Goal: Check status: Check status

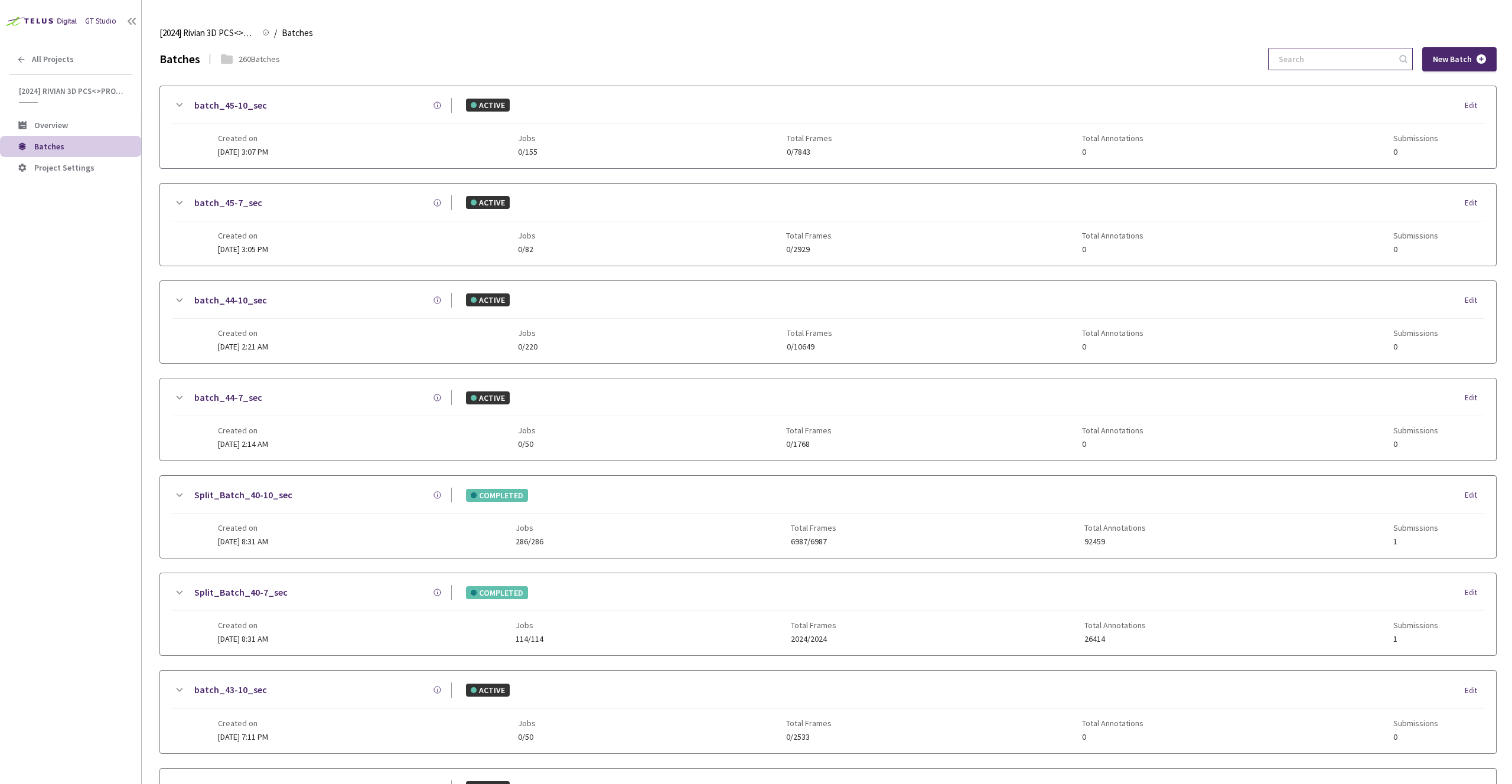
click at [1322, 57] on input at bounding box center [1335, 59] width 126 height 21
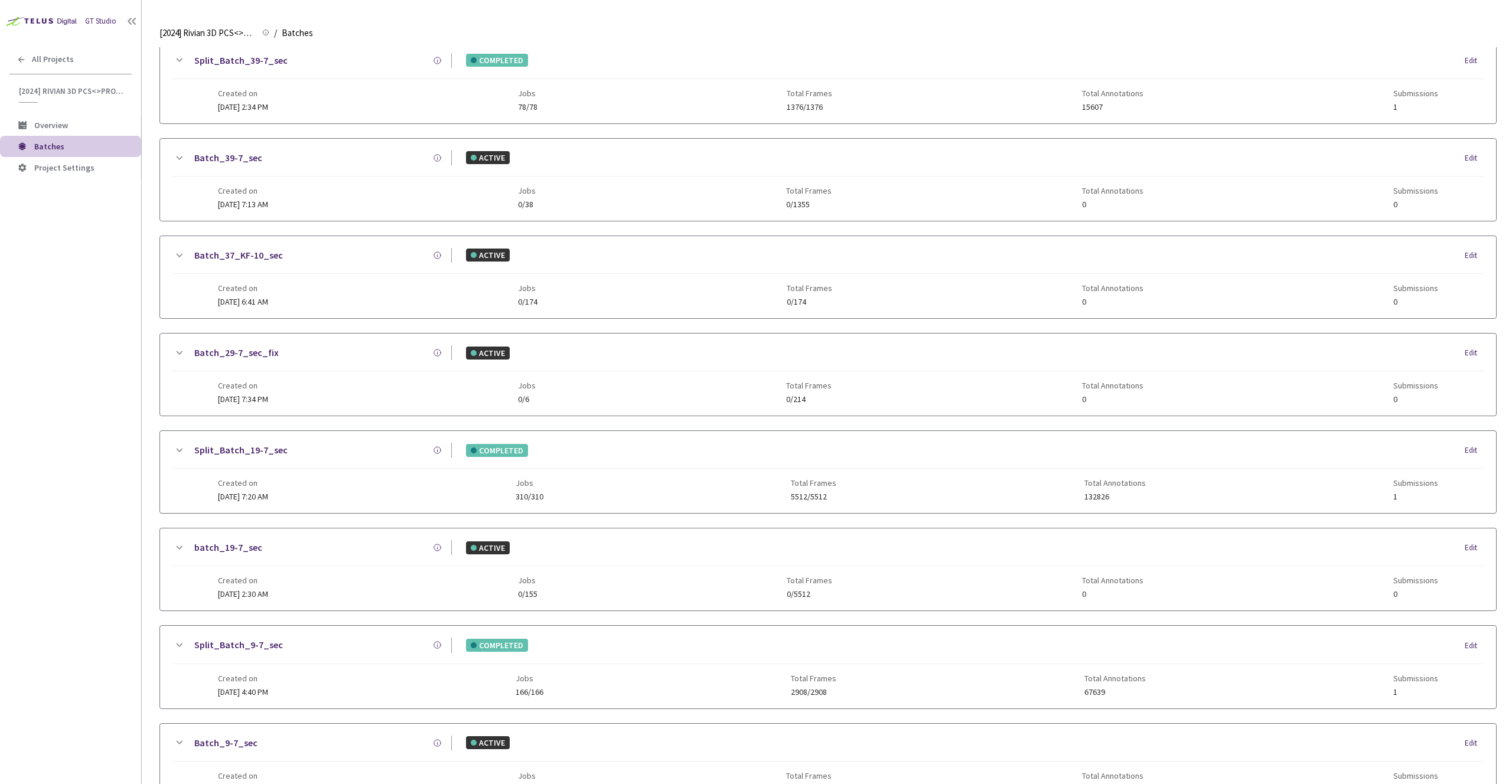
scroll to position [127, 0]
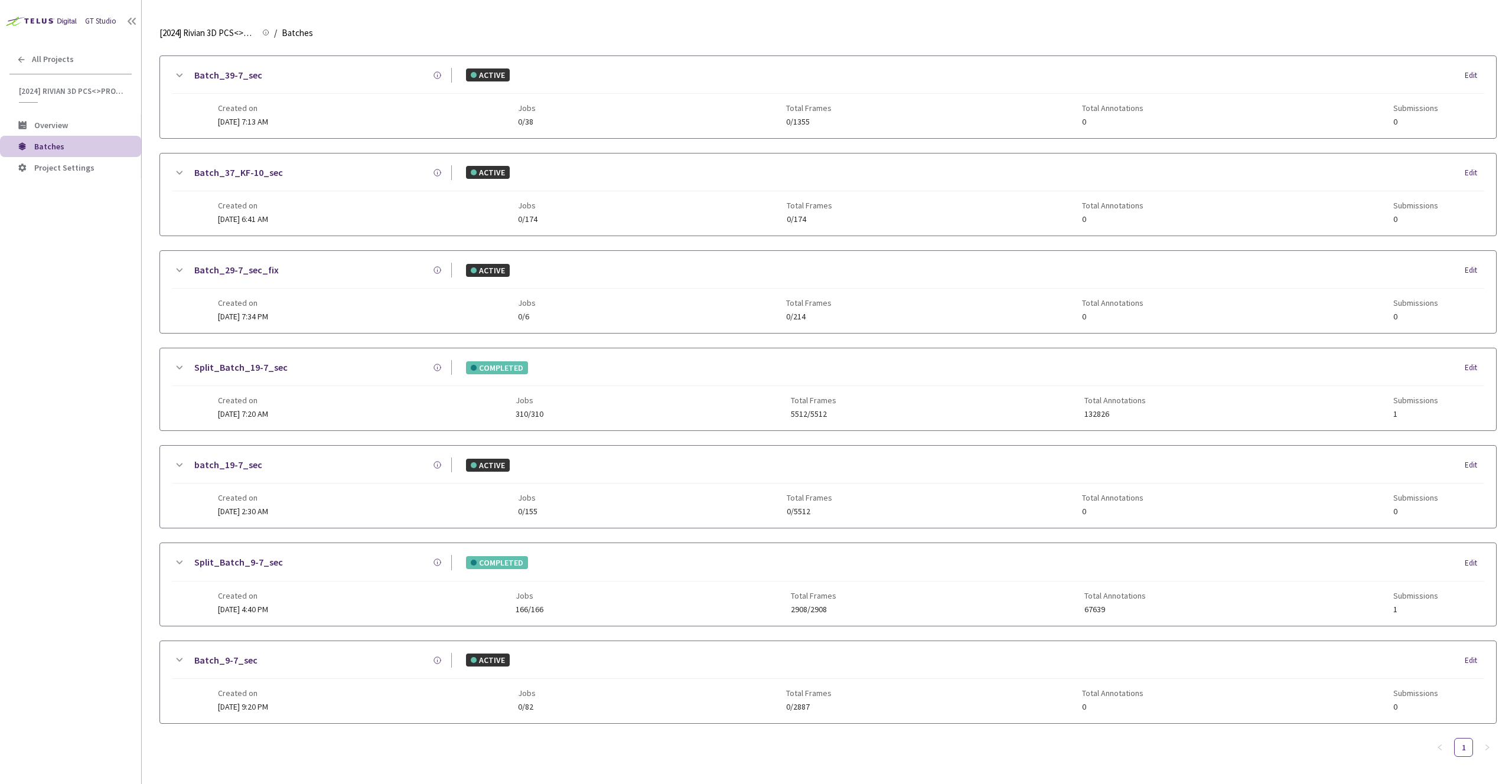
type input "9-7"
click at [343, 560] on div "Split_Batch_9-7_sec" at bounding box center [319, 562] width 266 height 15
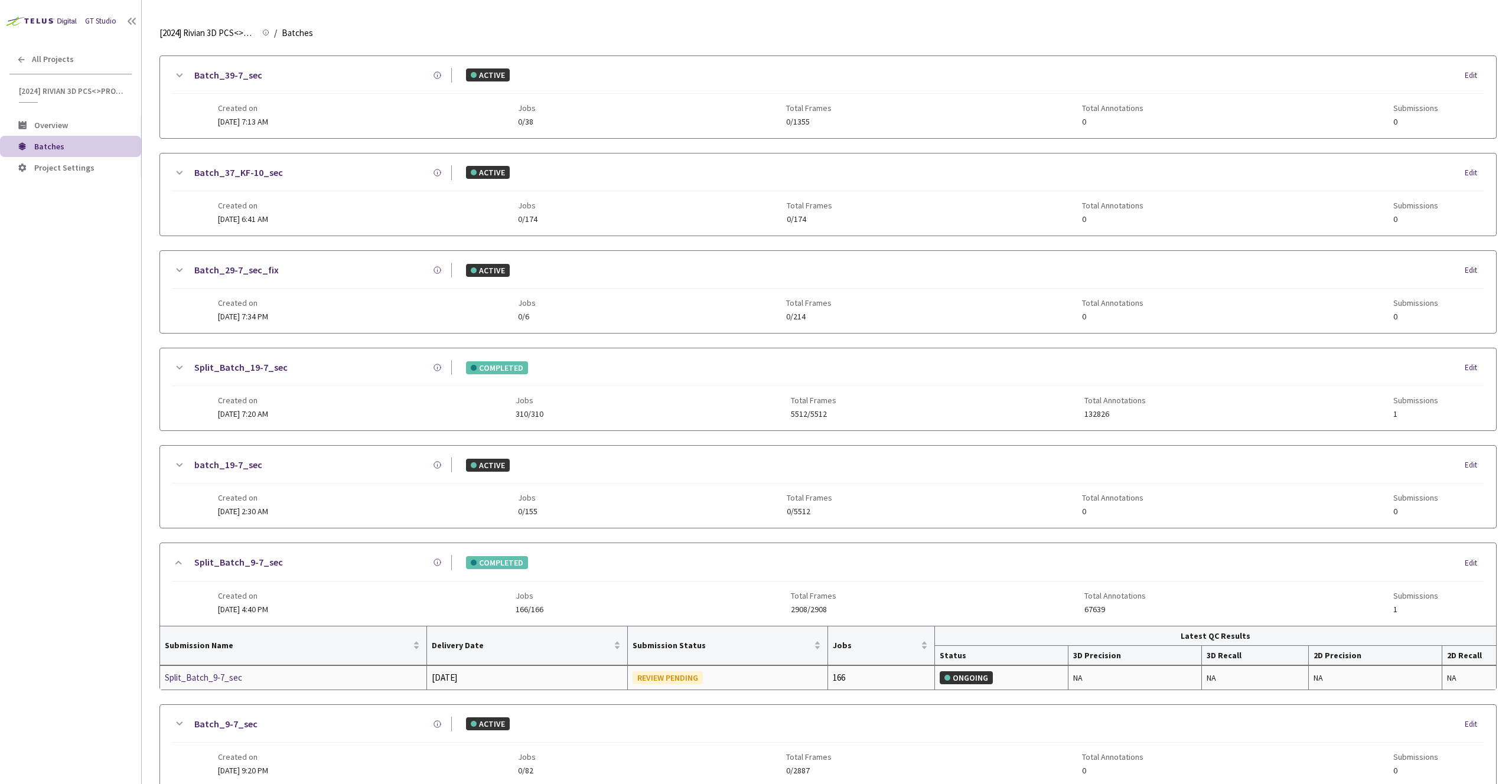
click at [237, 681] on div "Split_Batch_9-7_sec" at bounding box center [227, 678] width 125 height 14
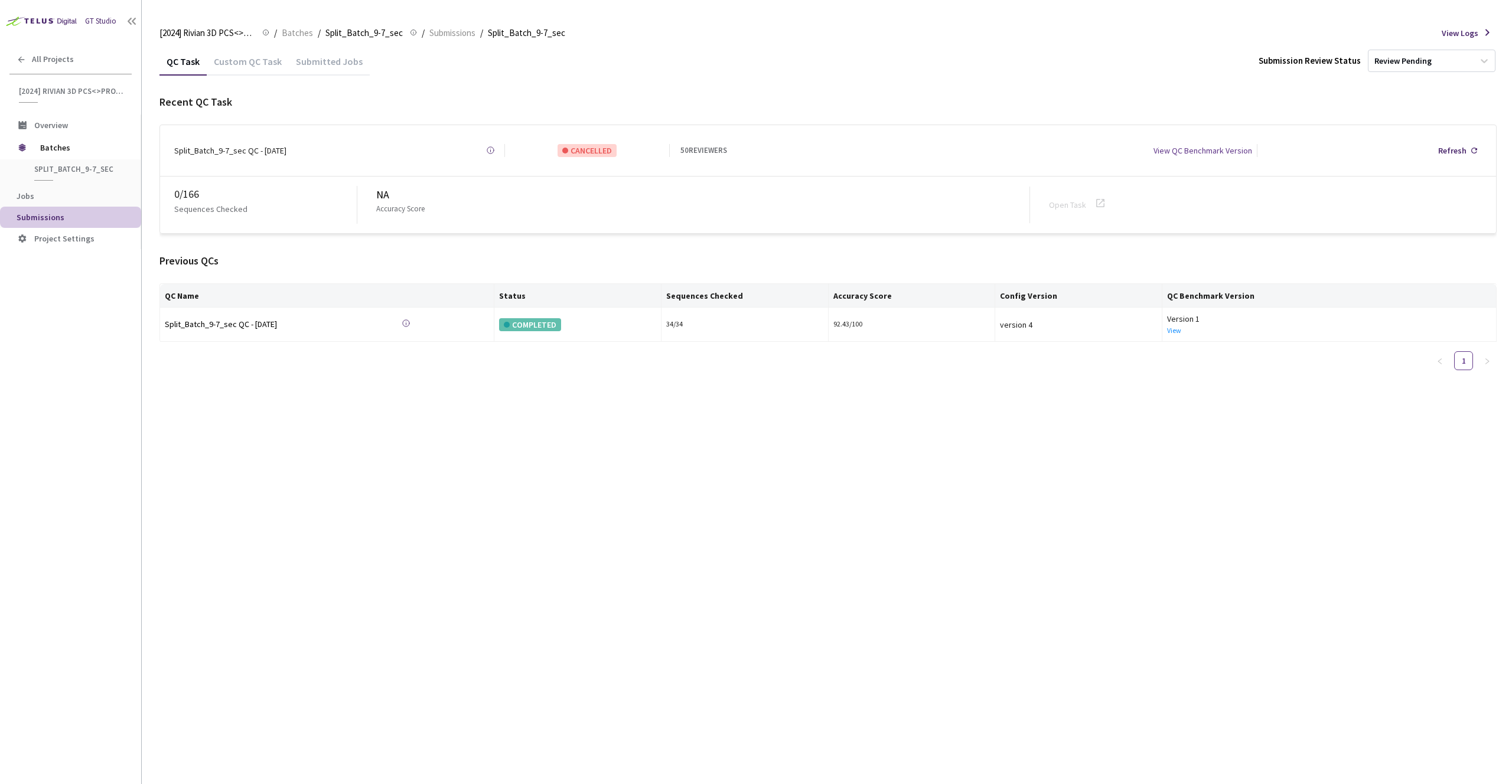
click at [251, 65] on div "Custom QC Task" at bounding box center [248, 65] width 82 height 20
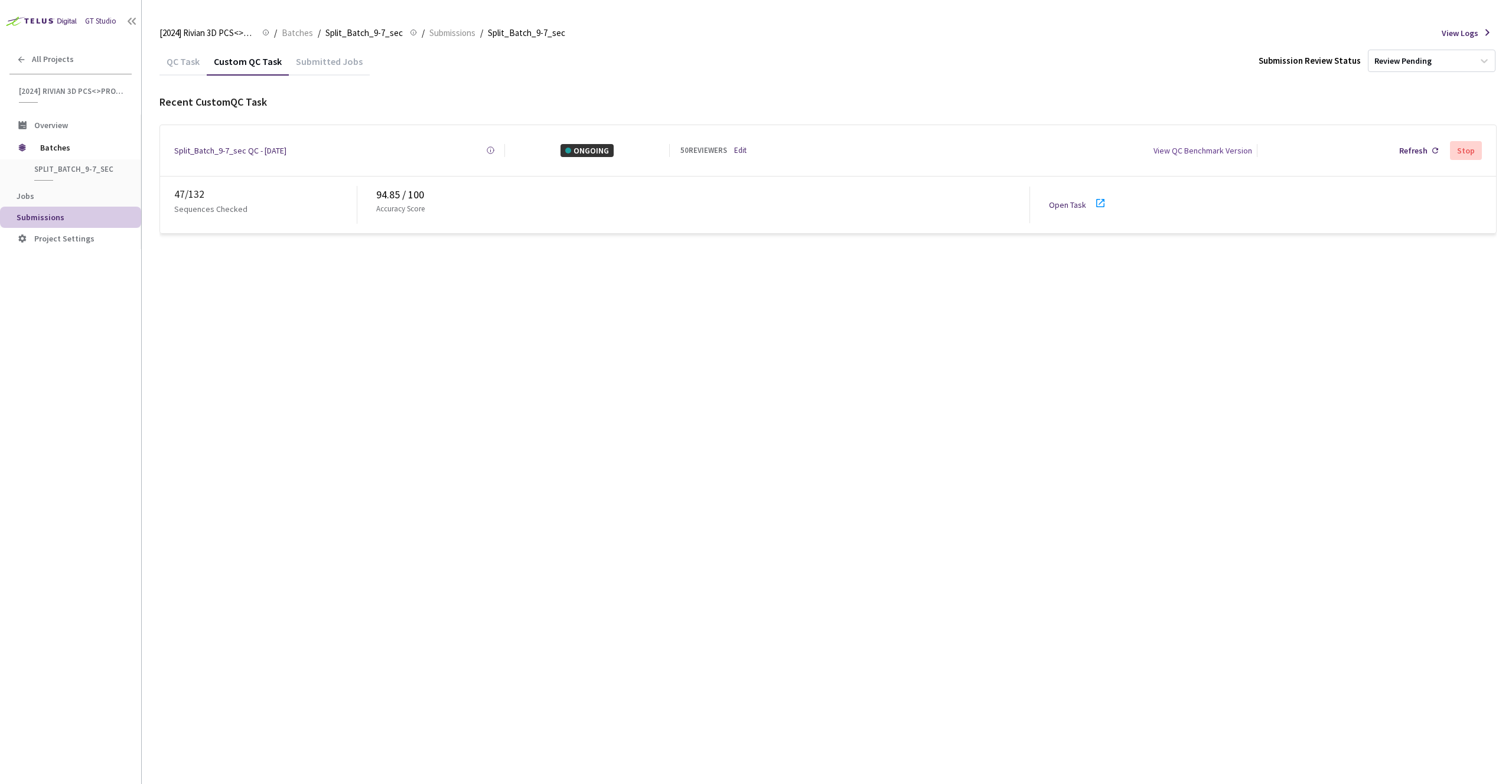
click at [1062, 198] on div "Open Task" at bounding box center [1071, 204] width 44 height 13
